Goal: Task Accomplishment & Management: Use online tool/utility

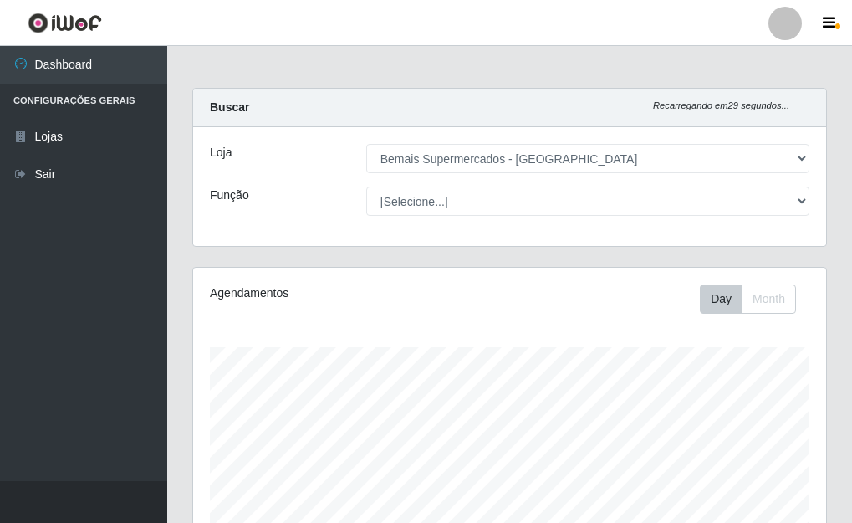
select select "249"
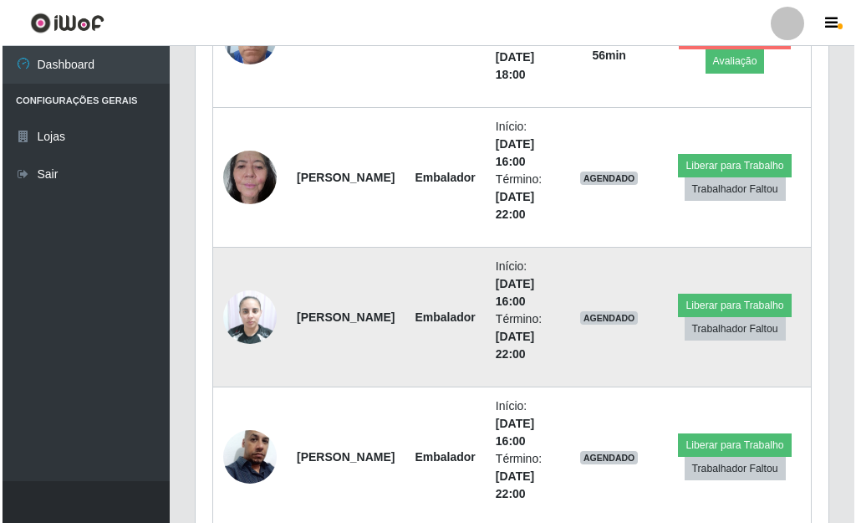
scroll to position [988, 0]
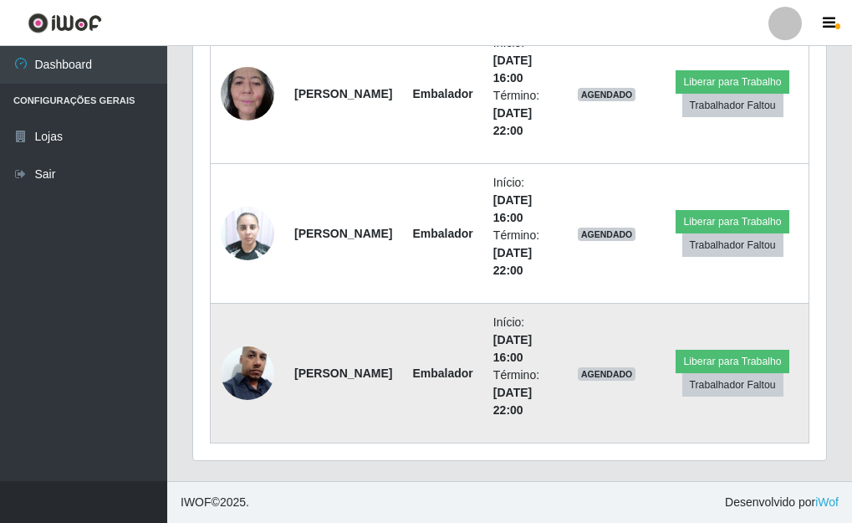
click at [250, 365] on img at bounding box center [248, 372] width 54 height 95
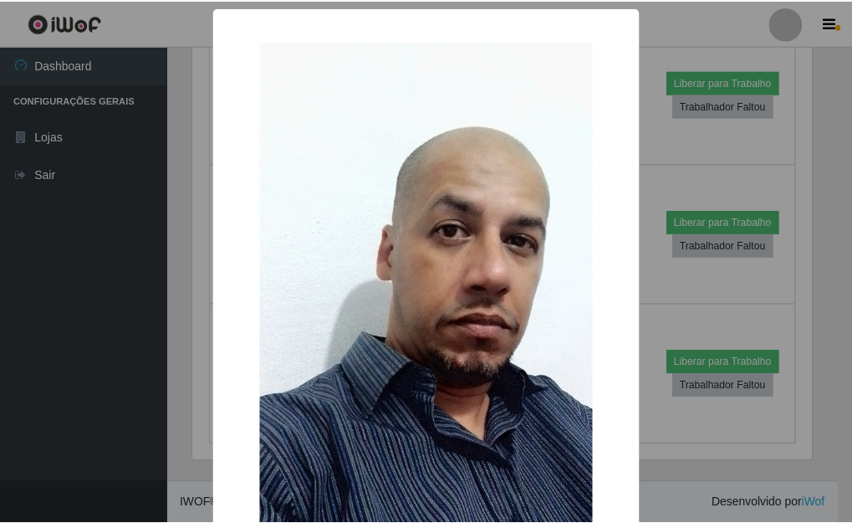
scroll to position [347, 623]
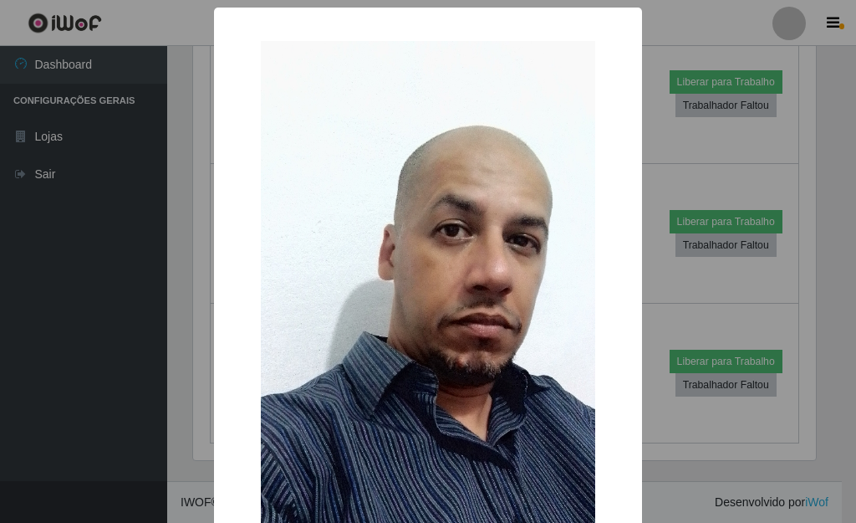
click at [656, 288] on div "× OK Cancel" at bounding box center [428, 261] width 856 height 523
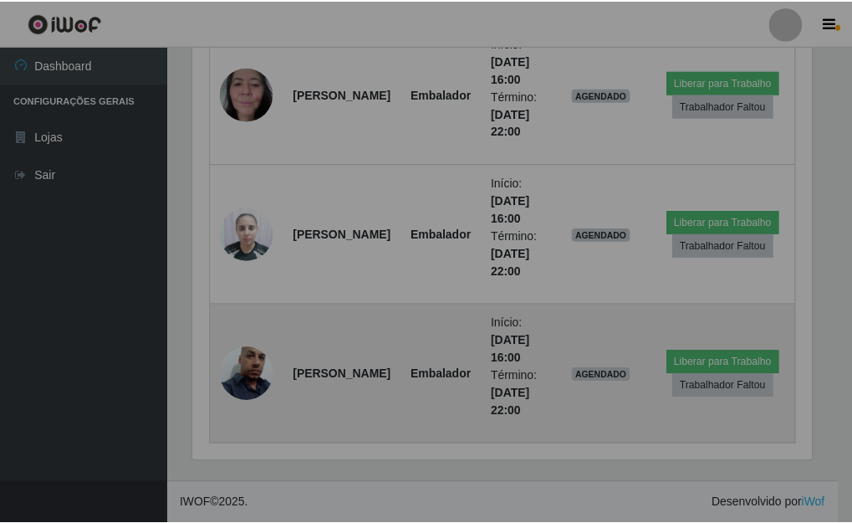
scroll to position [347, 633]
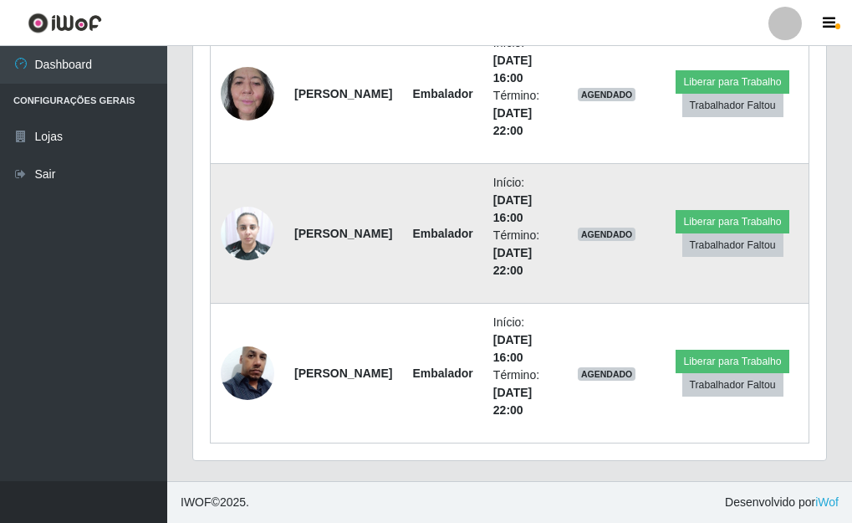
click at [261, 227] on img at bounding box center [248, 232] width 54 height 71
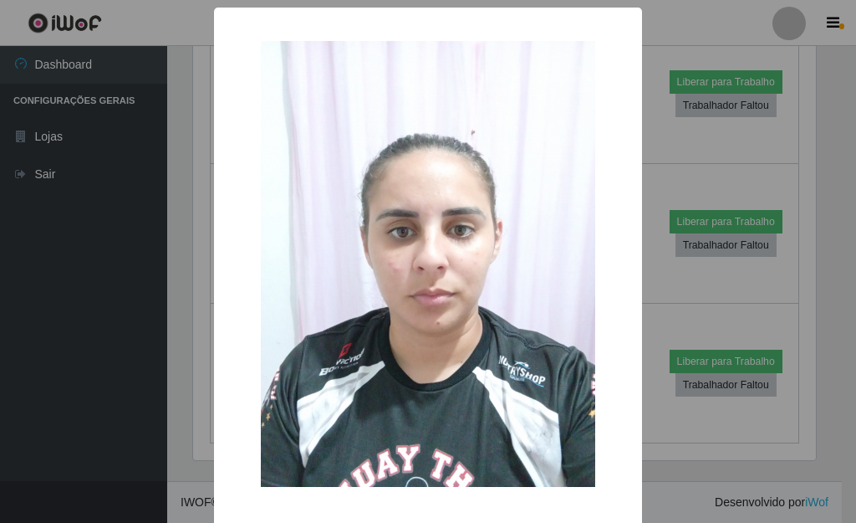
drag, startPoint x: 709, startPoint y: 192, endPoint x: 697, endPoint y: 192, distance: 12.6
click at [709, 192] on div "× OK Cancel" at bounding box center [428, 261] width 856 height 523
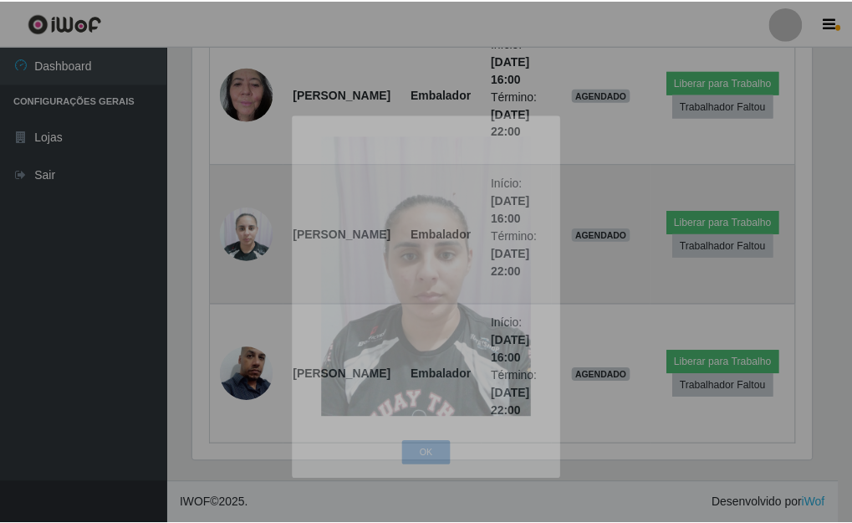
scroll to position [347, 633]
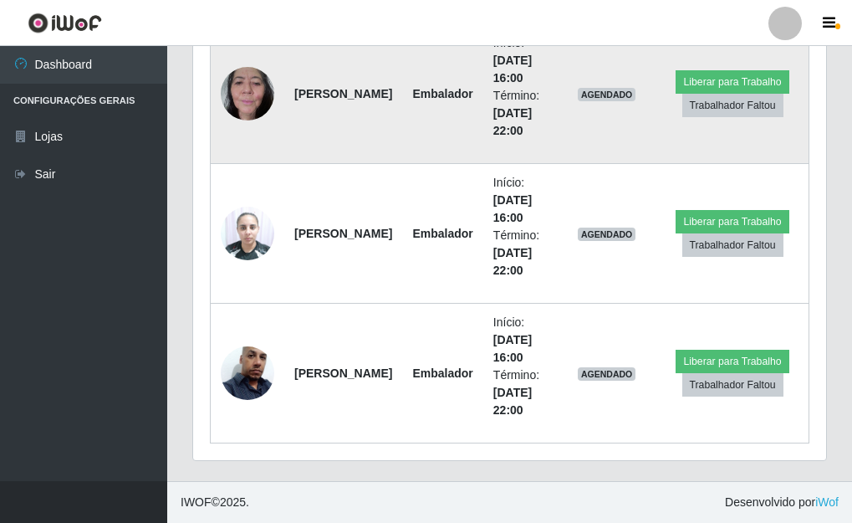
click at [242, 78] on img at bounding box center [248, 93] width 54 height 71
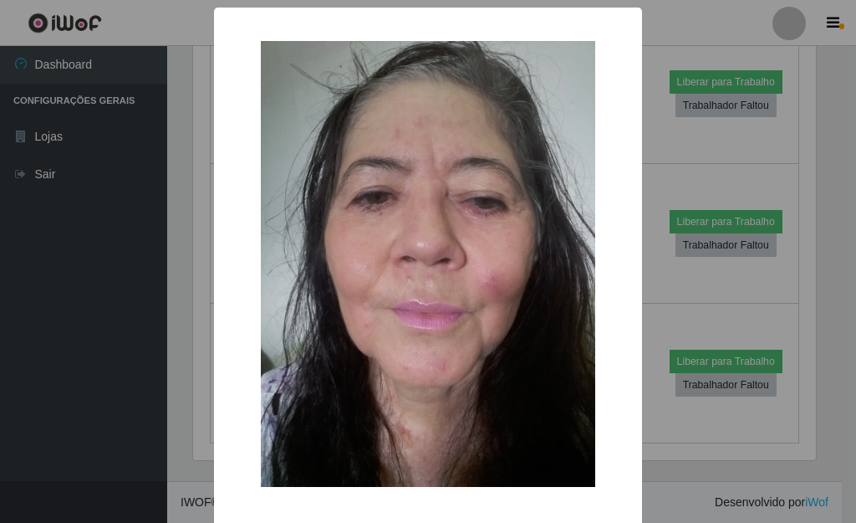
click at [652, 151] on div "× OK Cancel" at bounding box center [428, 261] width 856 height 523
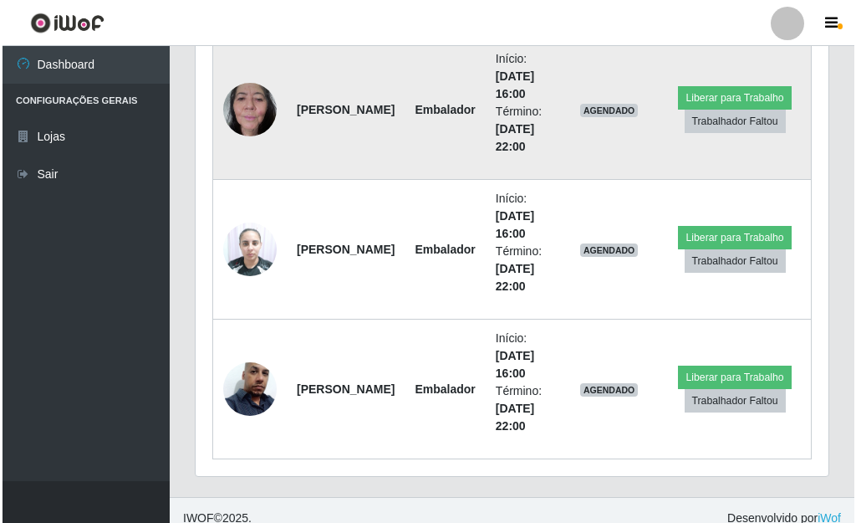
scroll to position [988, 0]
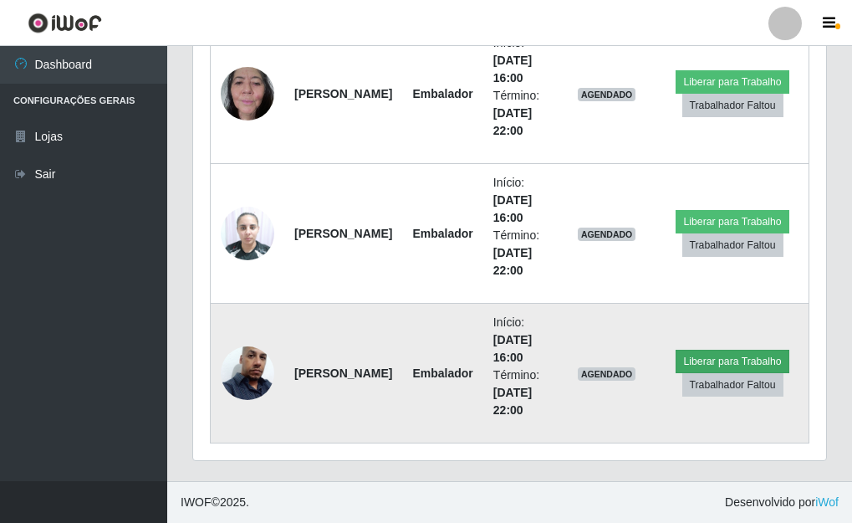
click at [736, 350] on td "Liberar para Trabalho Trabalhador Faltou" at bounding box center [732, 374] width 152 height 140
click at [734, 352] on button "Liberar para Trabalho" at bounding box center [732, 361] width 113 height 23
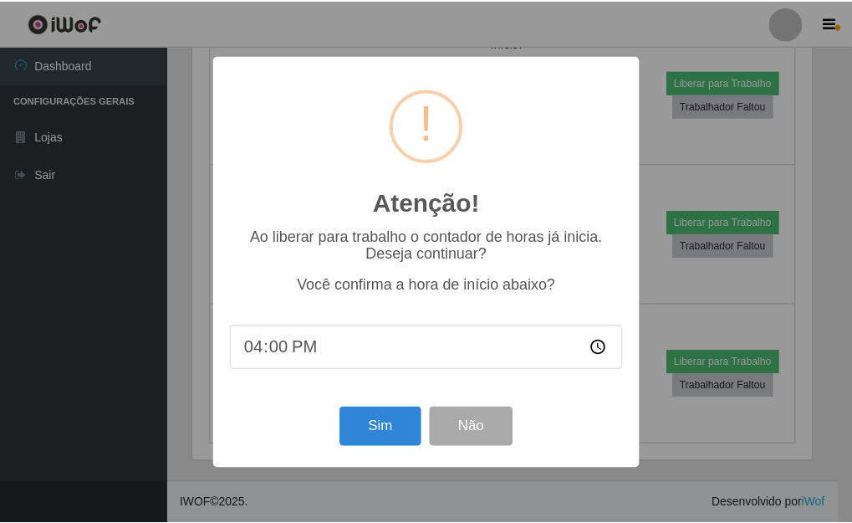
scroll to position [347, 623]
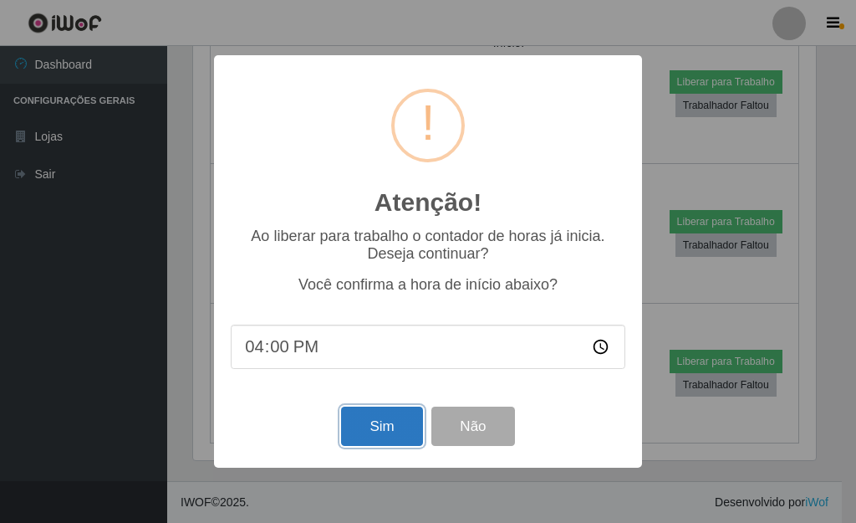
click at [385, 433] on button "Sim" at bounding box center [381, 425] width 81 height 39
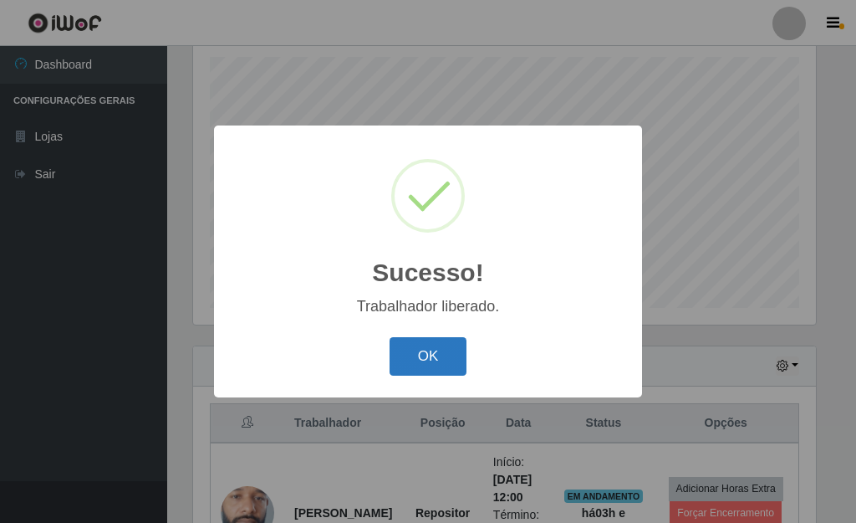
drag, startPoint x: 432, startPoint y: 360, endPoint x: 468, endPoint y: 265, distance: 101.9
click at [432, 359] on button "OK" at bounding box center [429, 356] width 78 height 39
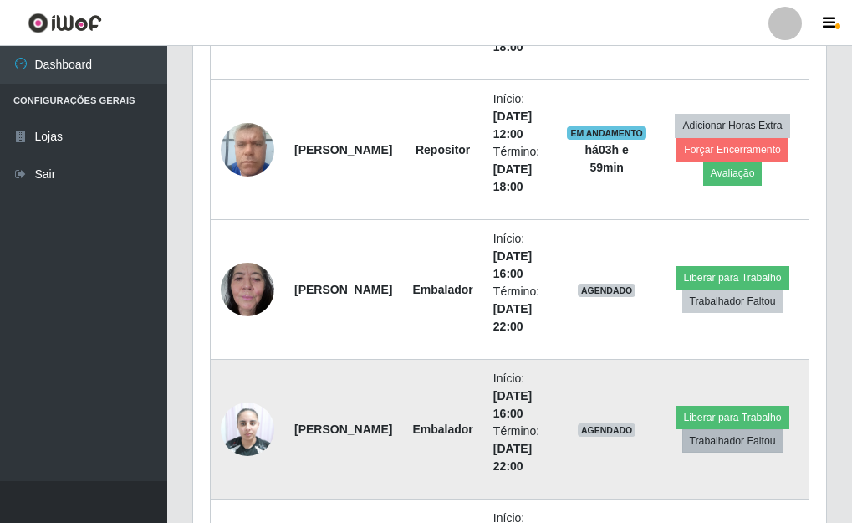
scroll to position [988, 0]
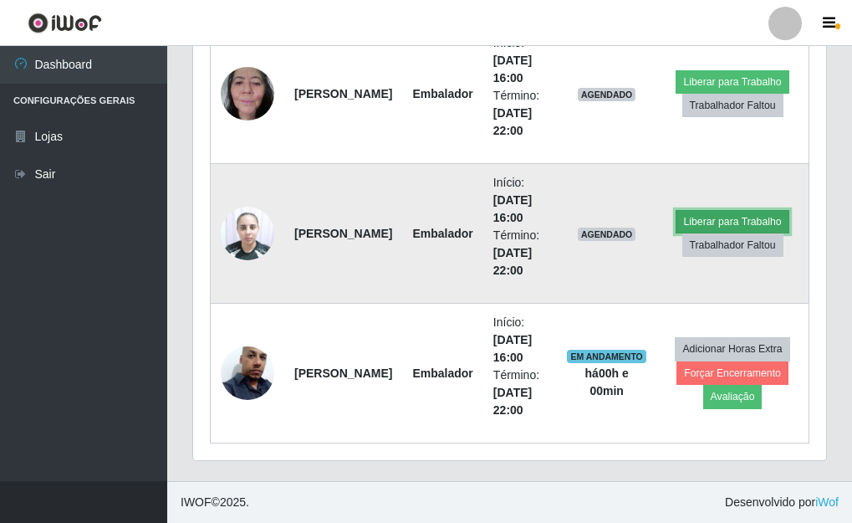
click at [694, 221] on button "Liberar para Trabalho" at bounding box center [732, 221] width 113 height 23
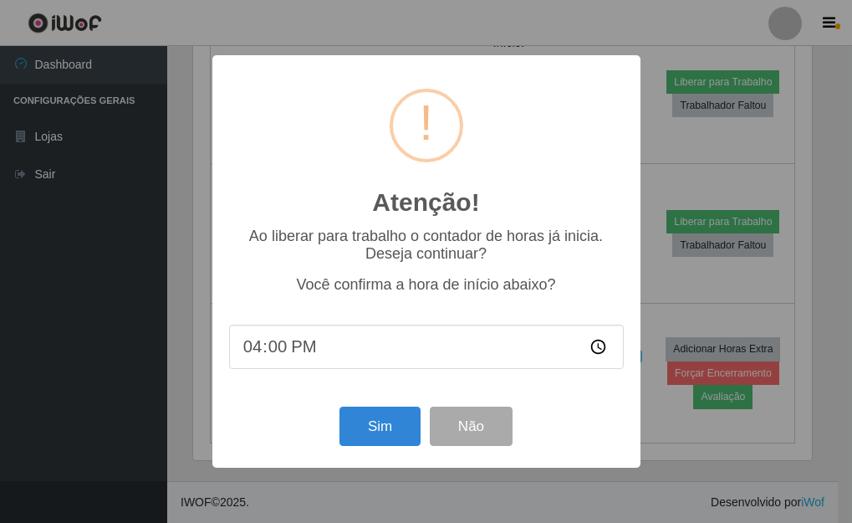
scroll to position [347, 623]
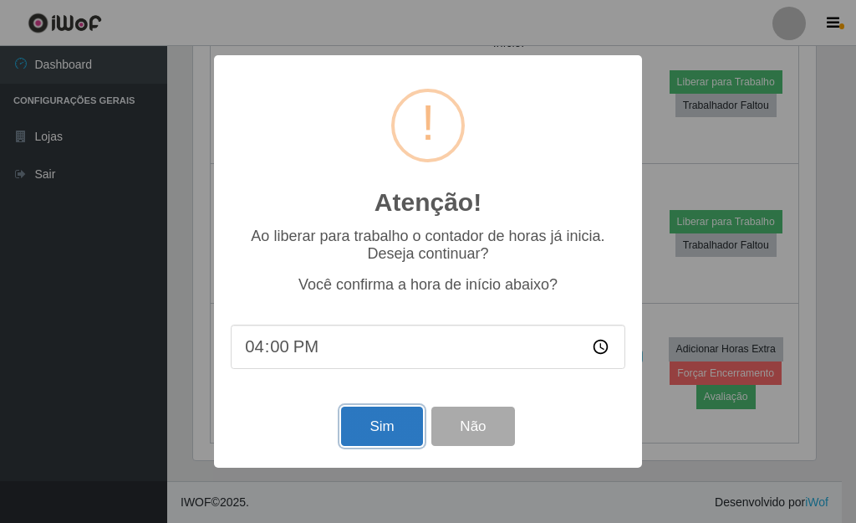
click at [386, 416] on button "Sim" at bounding box center [381, 425] width 81 height 39
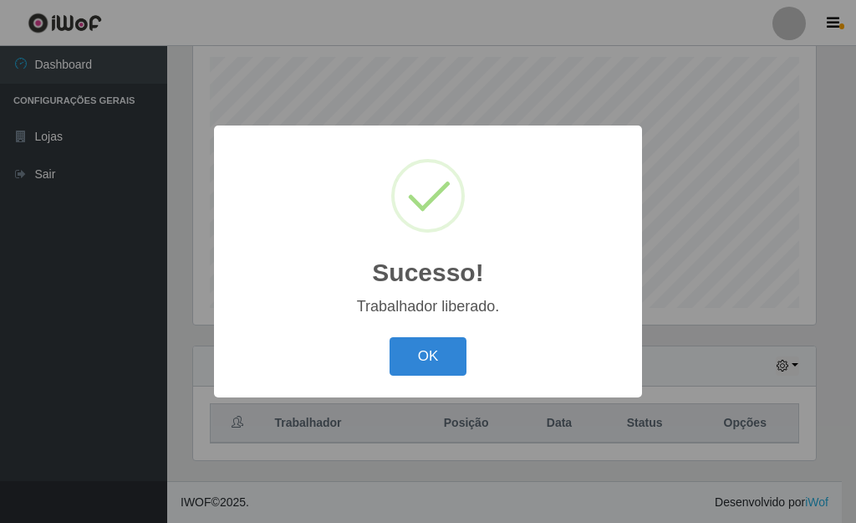
click at [415, 329] on div "Sucesso! × Trabalhador liberado. OK Cancel" at bounding box center [428, 260] width 428 height 271
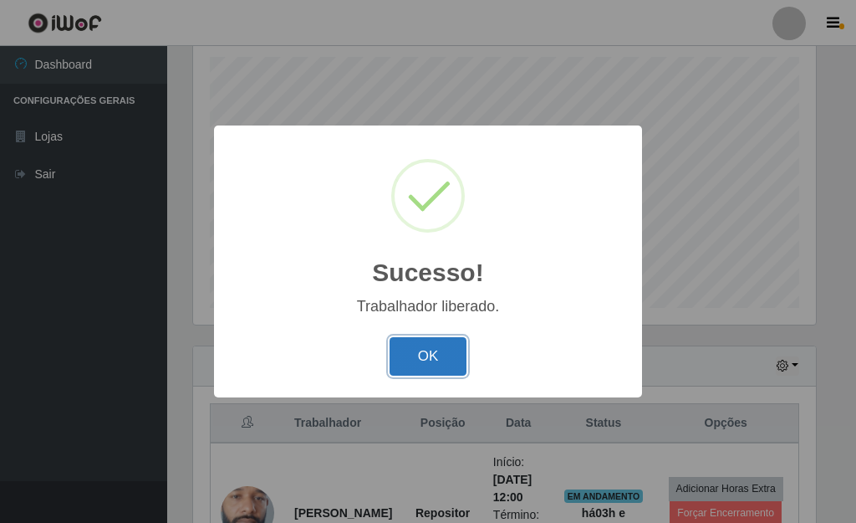
click at [417, 346] on button "OK" at bounding box center [429, 356] width 78 height 39
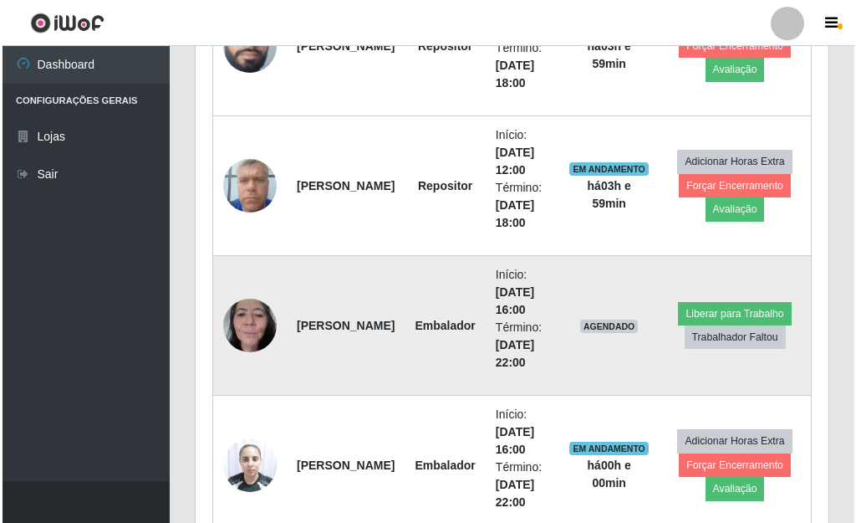
scroll to position [792, 0]
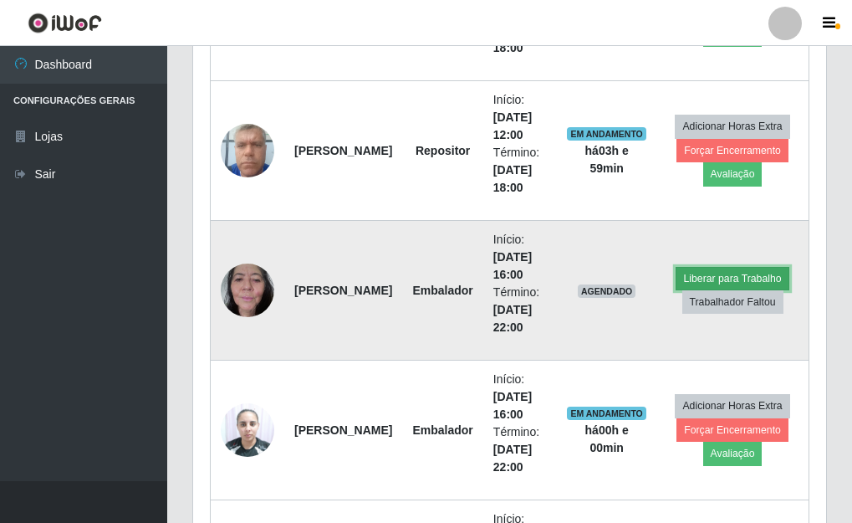
click at [736, 273] on button "Liberar para Trabalho" at bounding box center [732, 278] width 113 height 23
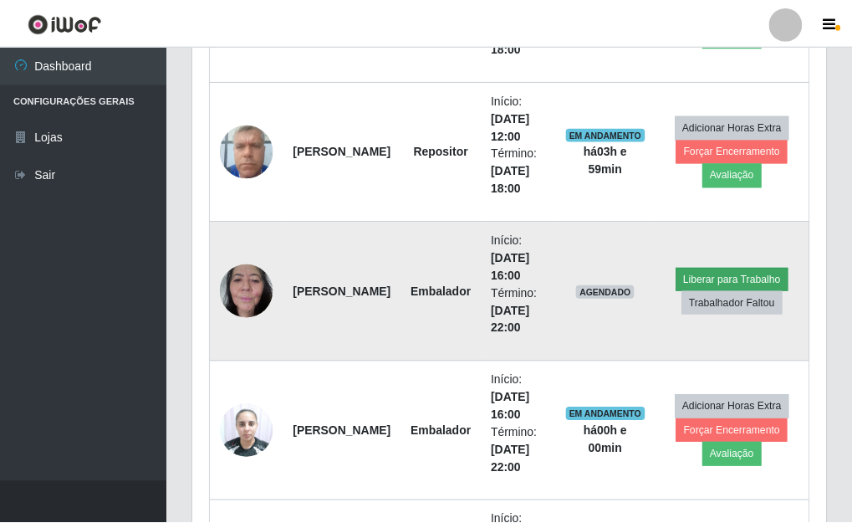
scroll to position [347, 623]
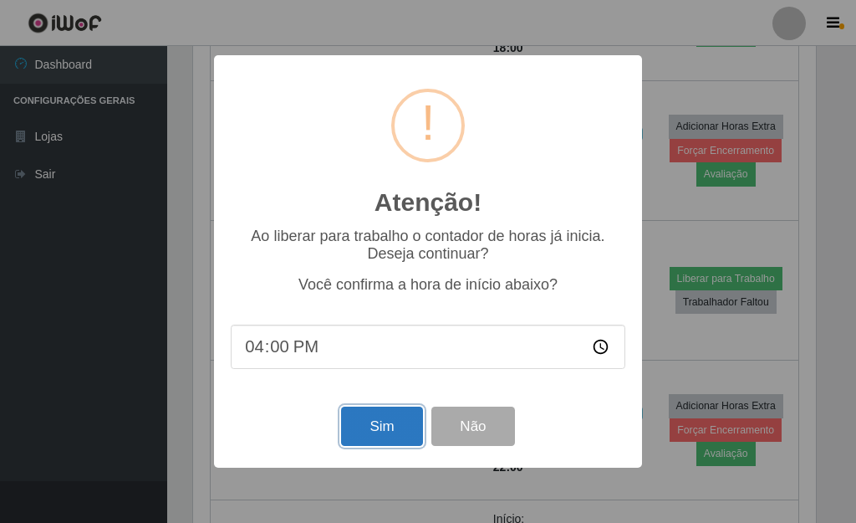
drag, startPoint x: 371, startPoint y: 430, endPoint x: 386, endPoint y: 407, distance: 26.7
click at [374, 429] on button "Sim" at bounding box center [381, 425] width 81 height 39
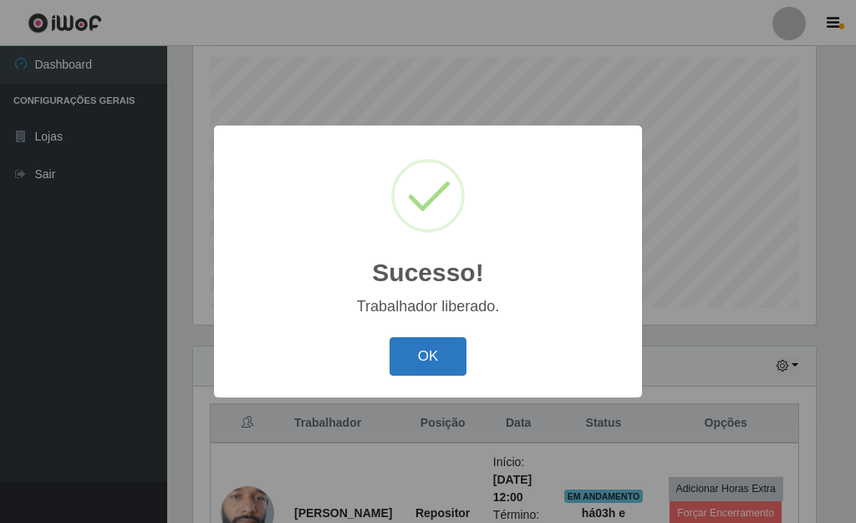
click at [448, 363] on button "OK" at bounding box center [429, 356] width 78 height 39
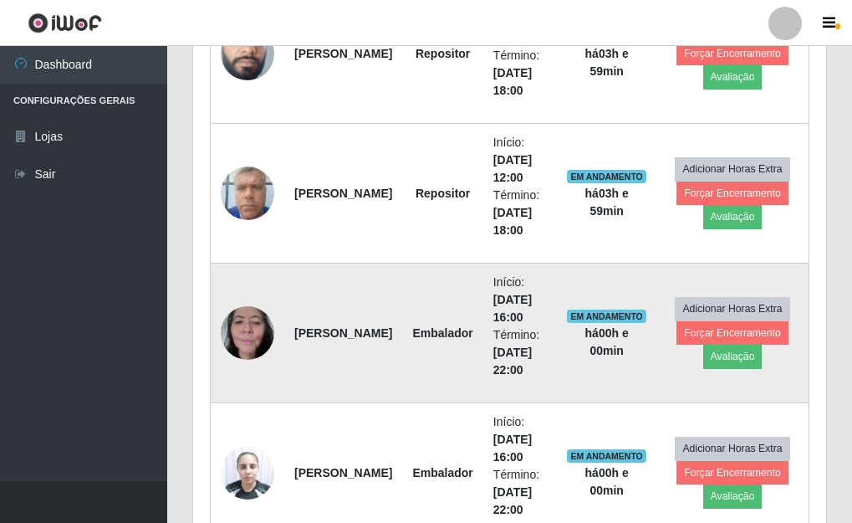
scroll to position [0, 0]
